Goal: Find contact information: Find contact information

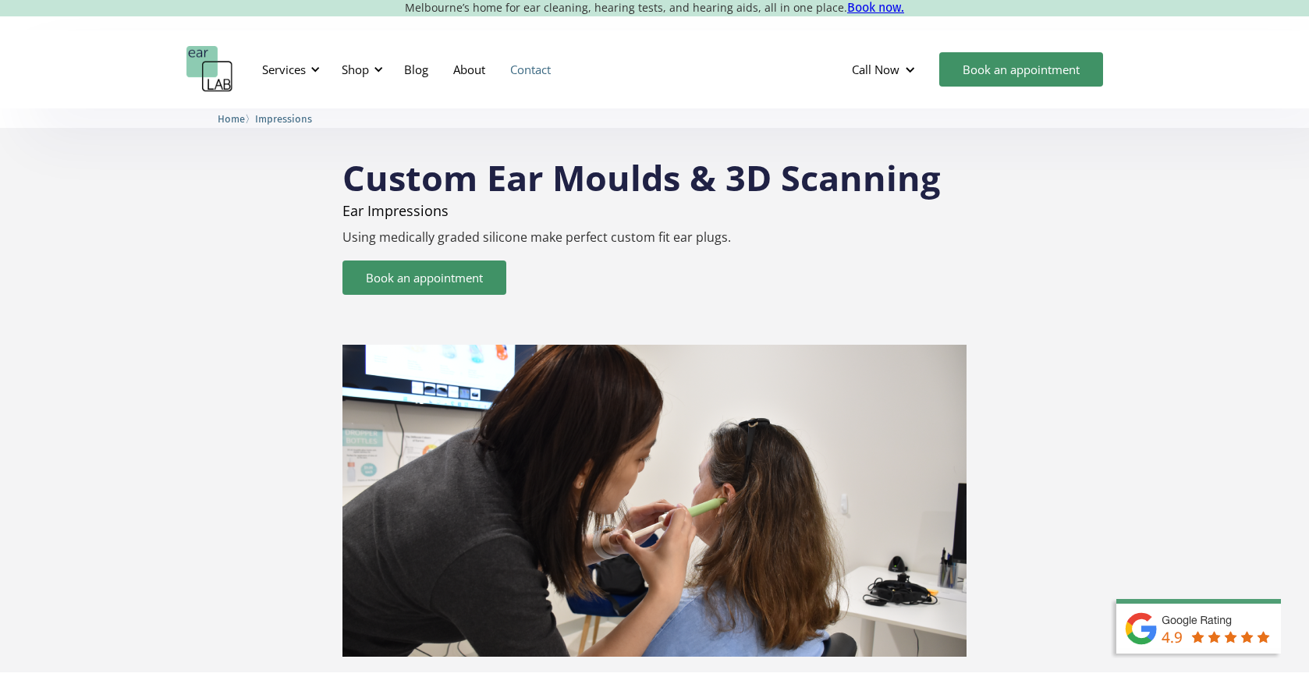
click at [538, 68] on link "Contact" at bounding box center [531, 69] width 66 height 45
